Goal: Transaction & Acquisition: Download file/media

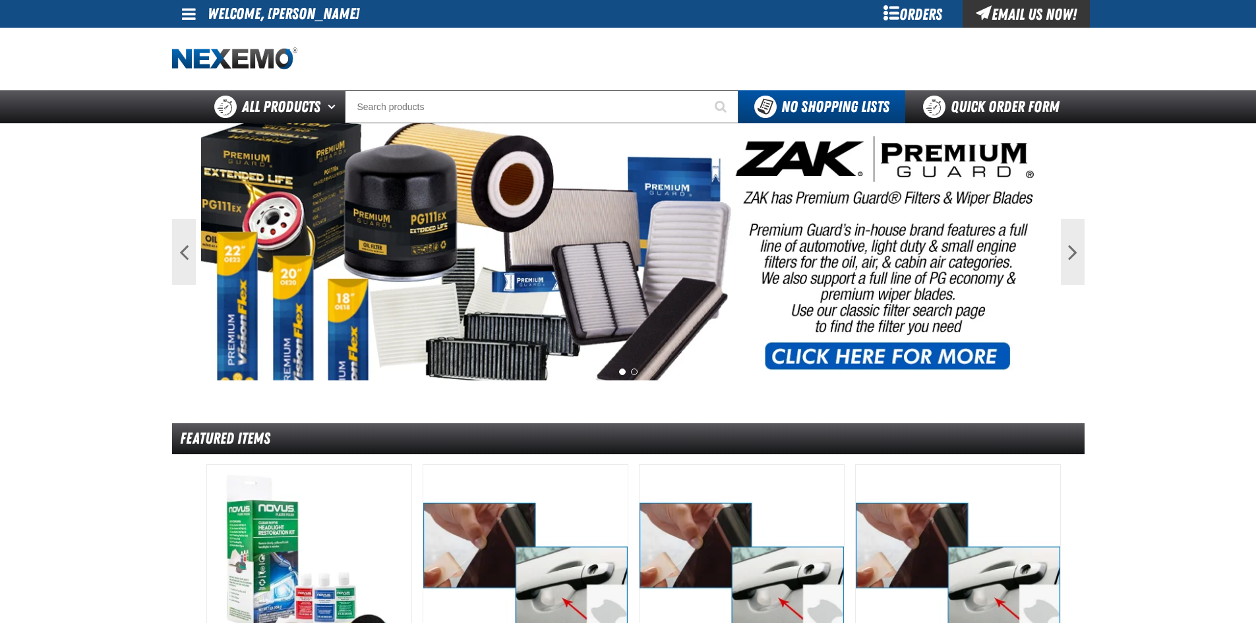
click at [184, 15] on span at bounding box center [189, 14] width 14 height 16
click at [208, 40] on link "My Account My Account" at bounding box center [207, 39] width 59 height 13
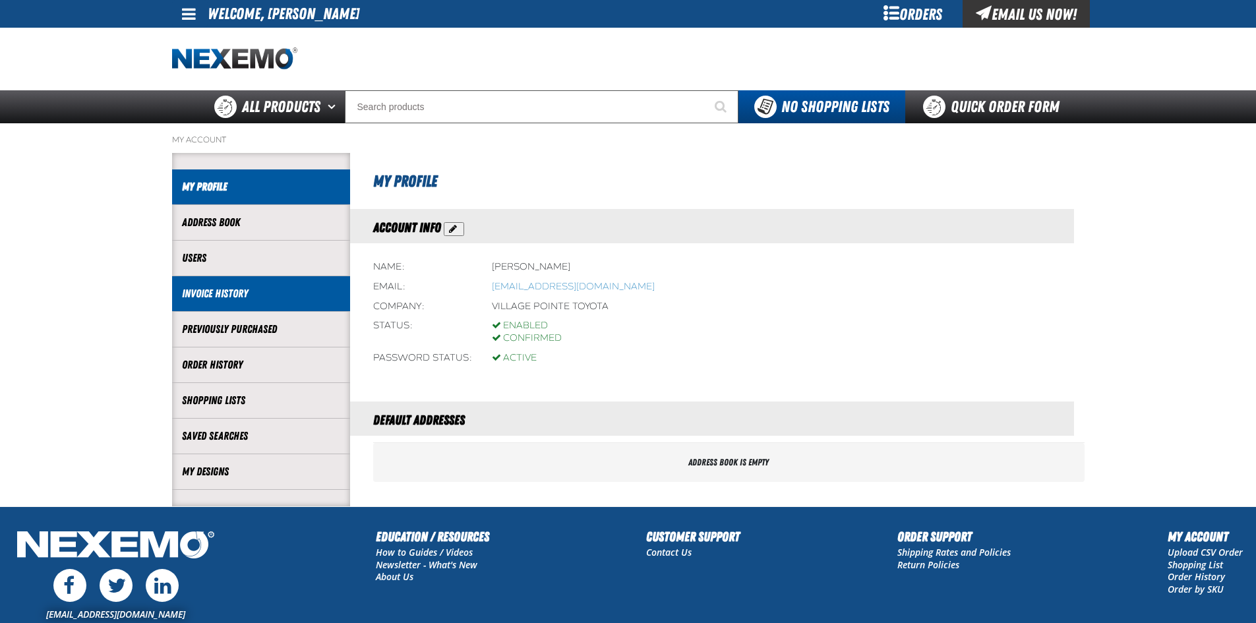
click at [201, 298] on link "Invoice History" at bounding box center [261, 293] width 158 height 15
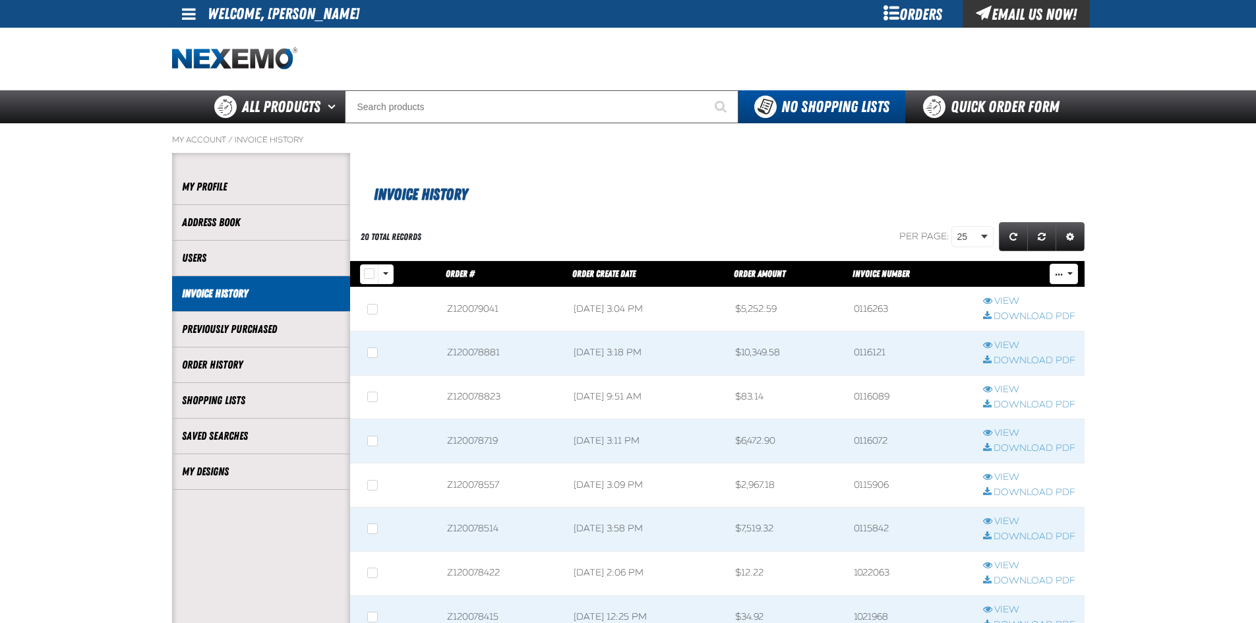
scroll to position [1, 1]
click at [1018, 314] on link "Download PDF" at bounding box center [1029, 317] width 92 height 13
